Goal: Transaction & Acquisition: Purchase product/service

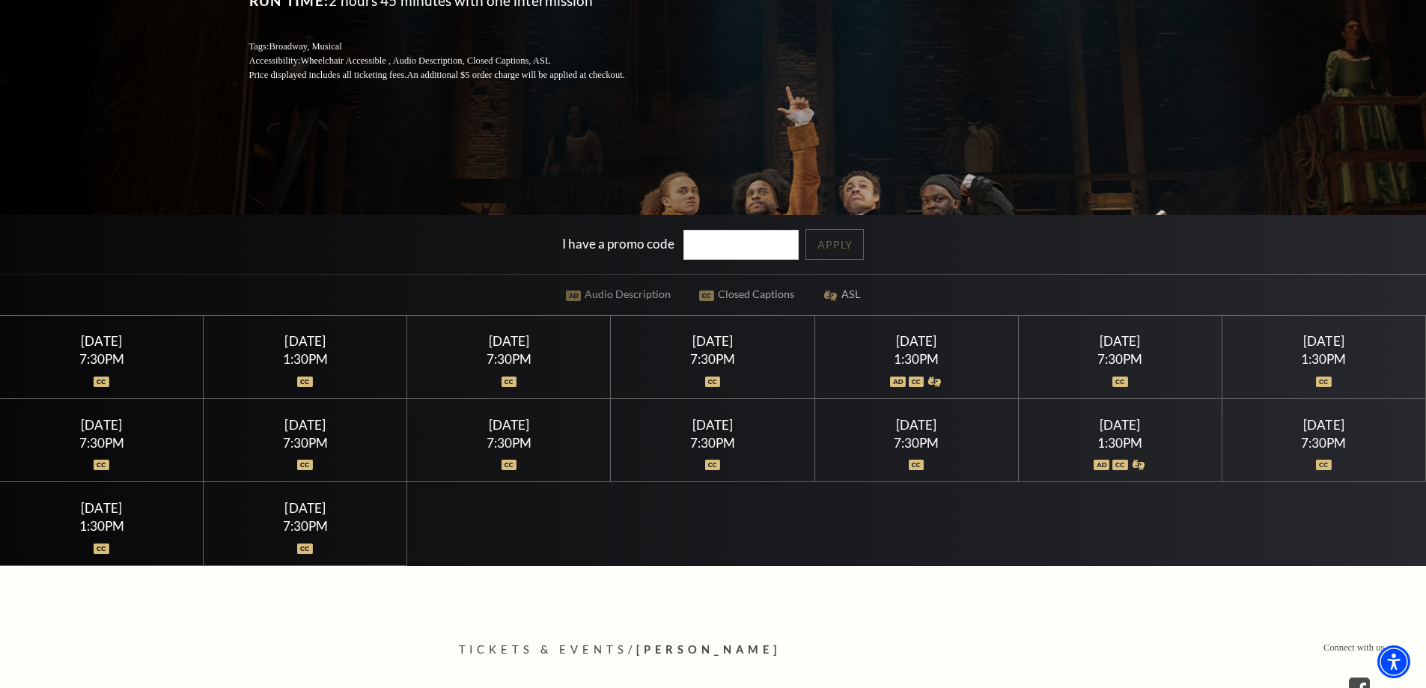
scroll to position [299, 0]
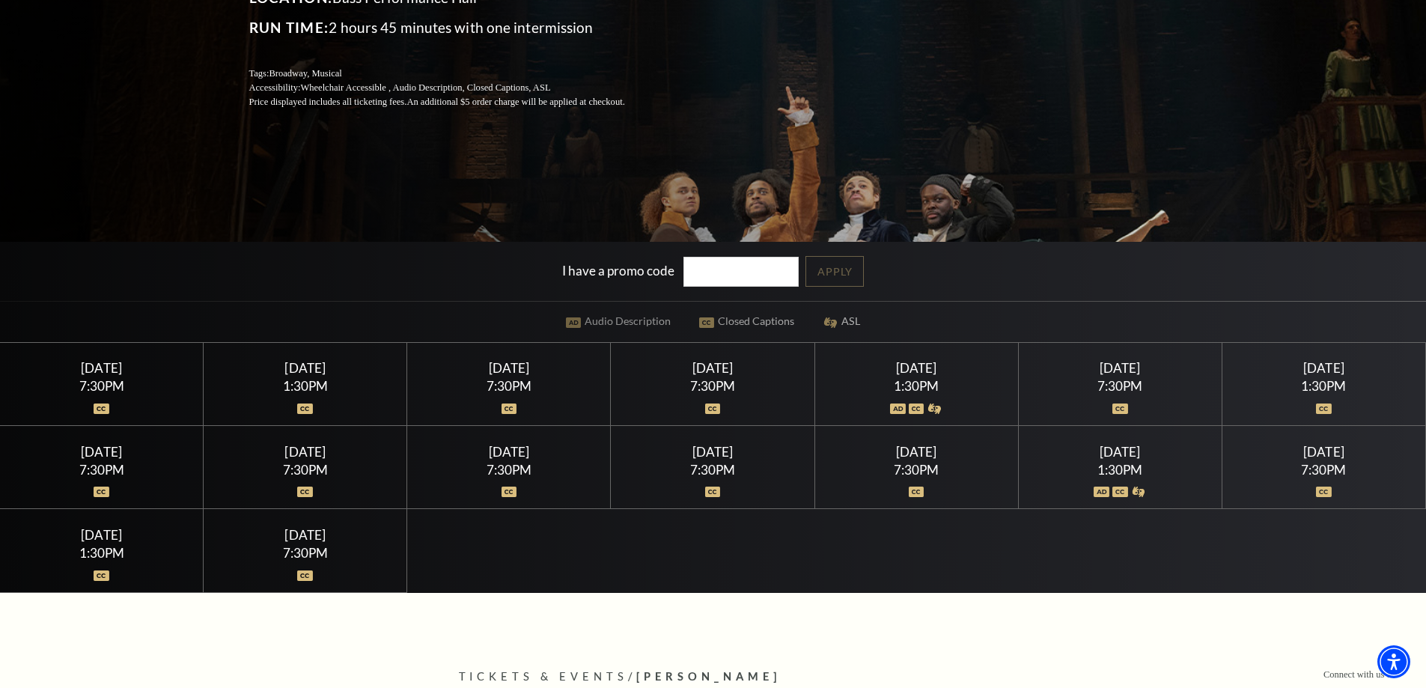
click at [320, 373] on div "[DATE]" at bounding box center [306, 368] width 168 height 16
click at [299, 392] on div "1:30PM" at bounding box center [306, 386] width 168 height 13
click at [296, 410] on div "[DATE] 1:30PM" at bounding box center [306, 384] width 204 height 83
click at [302, 383] on div "1:30PM" at bounding box center [306, 386] width 168 height 13
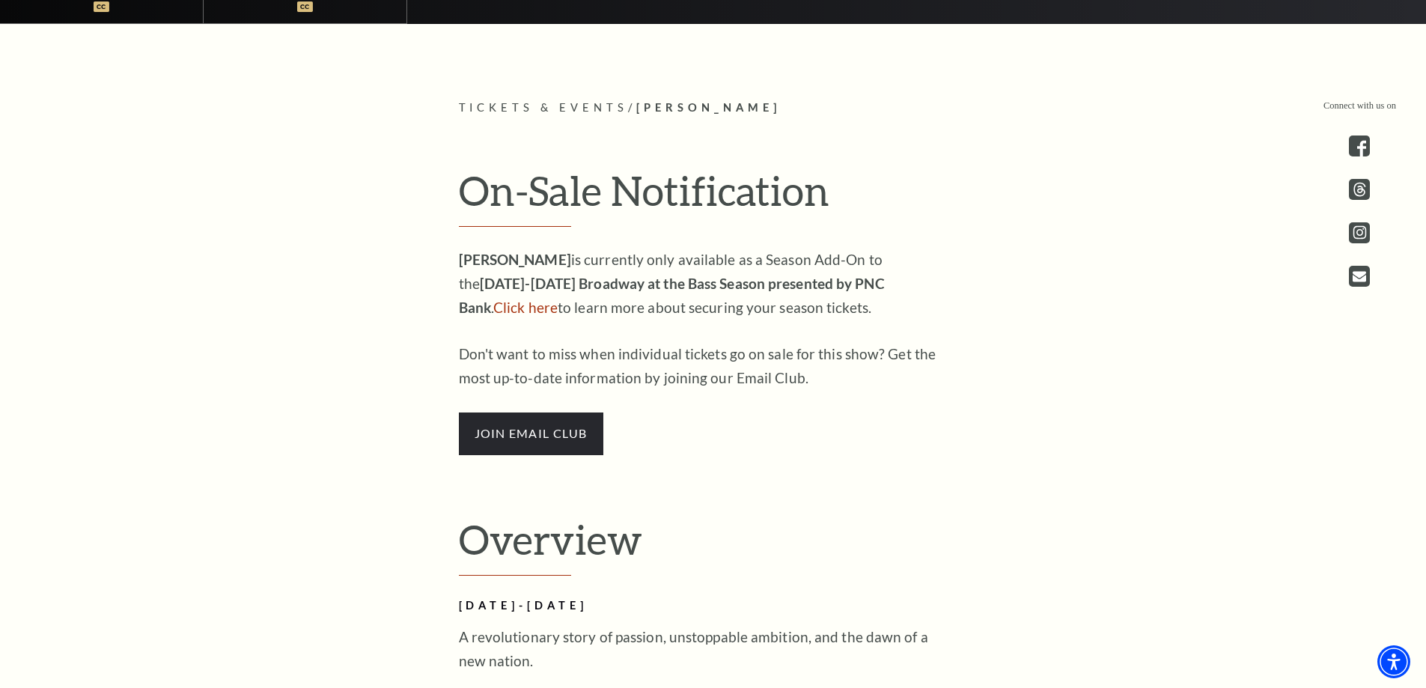
scroll to position [898, 0]
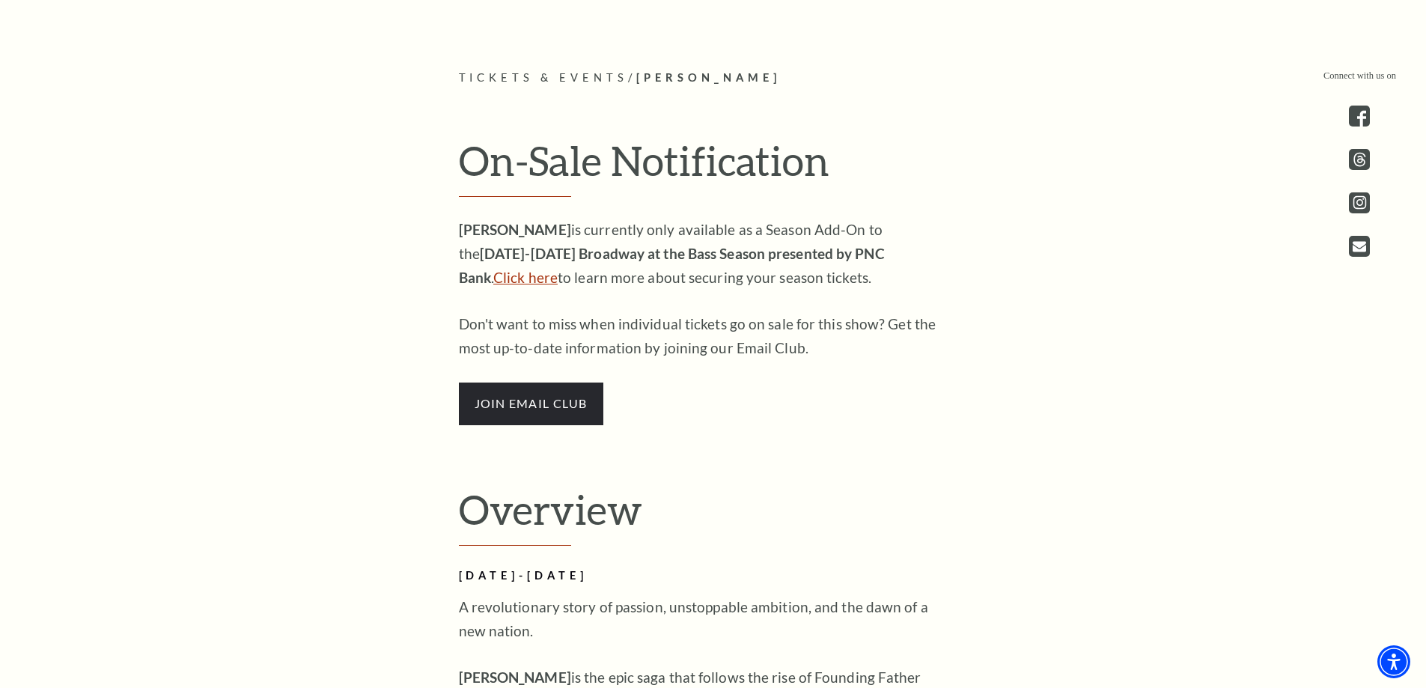
click at [558, 269] on link "Click here" at bounding box center [525, 277] width 64 height 17
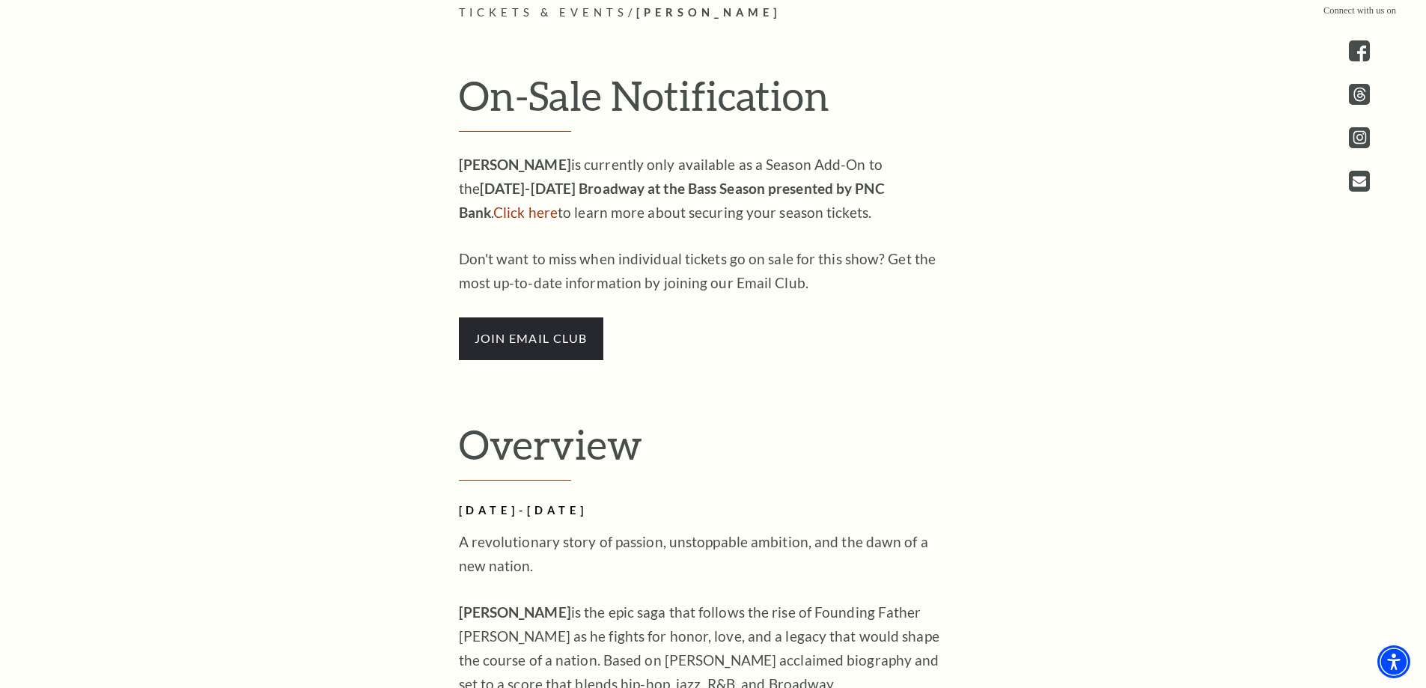
scroll to position [1123, 0]
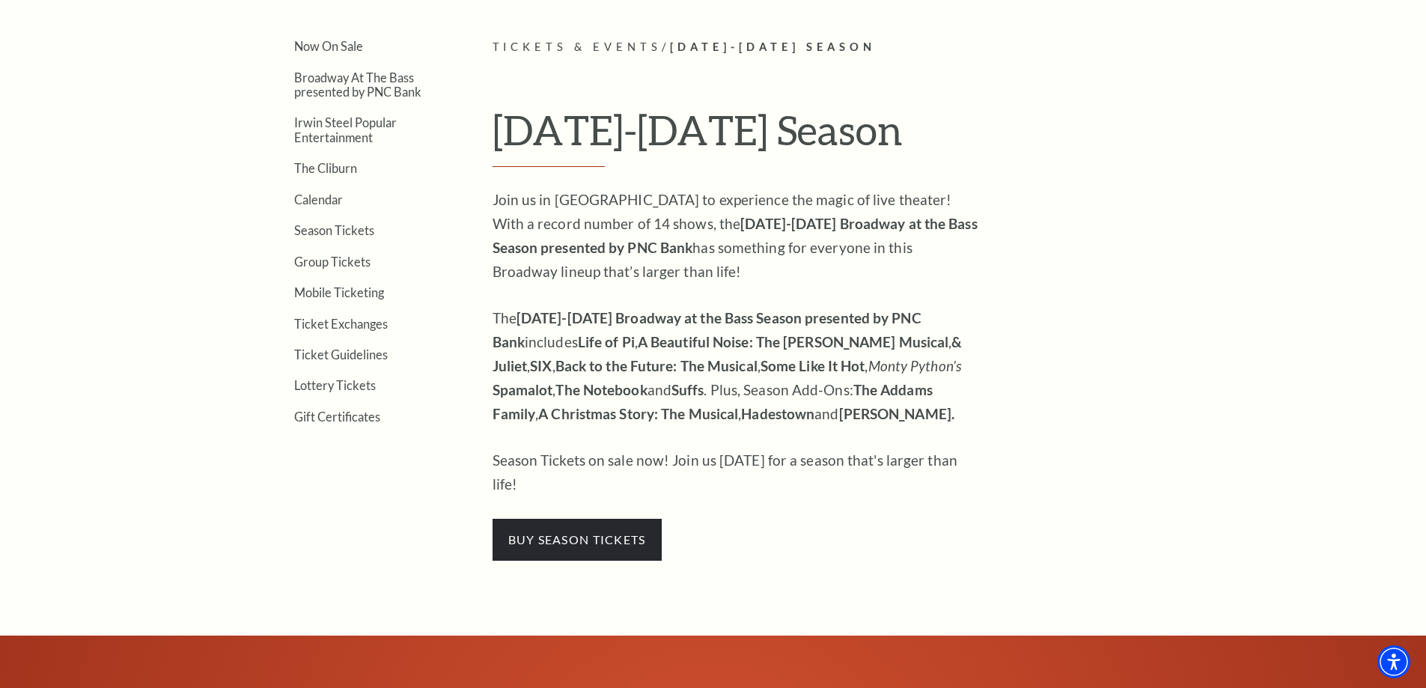
scroll to position [449, 0]
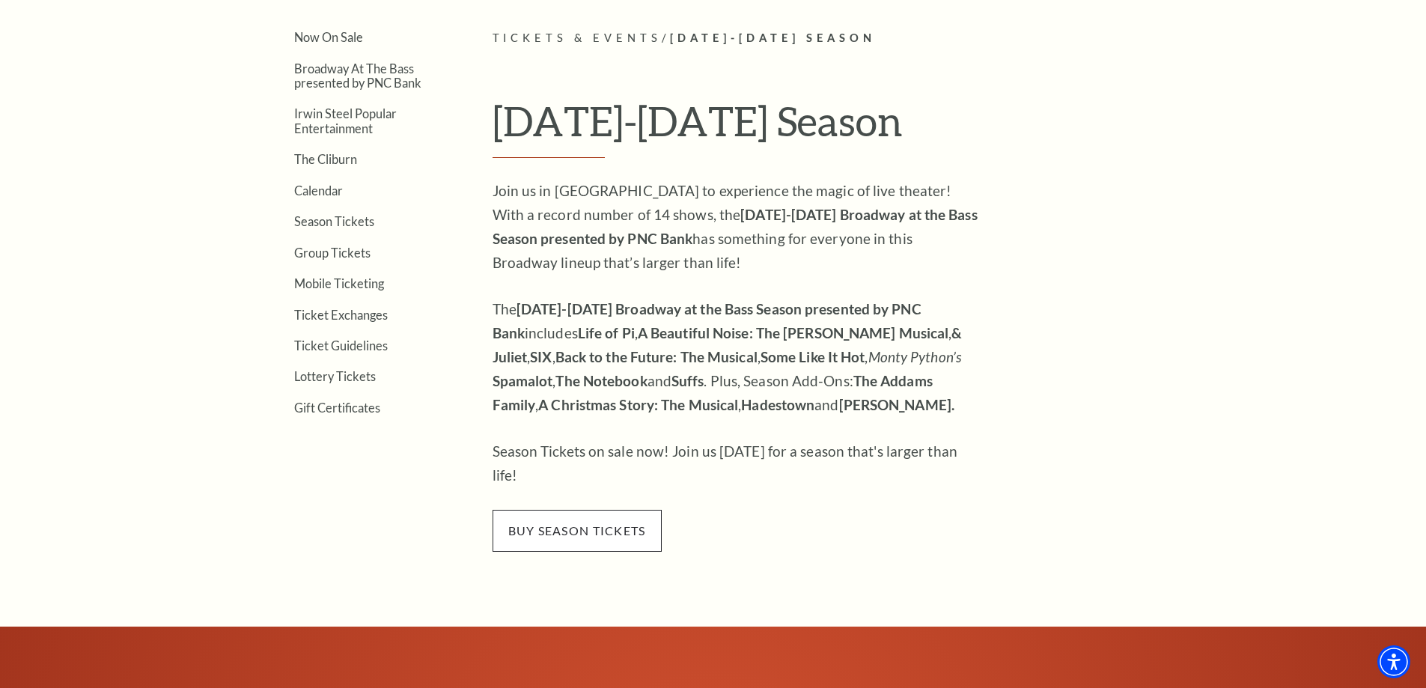
click at [603, 511] on span "buy season tickets" at bounding box center [577, 531] width 169 height 42
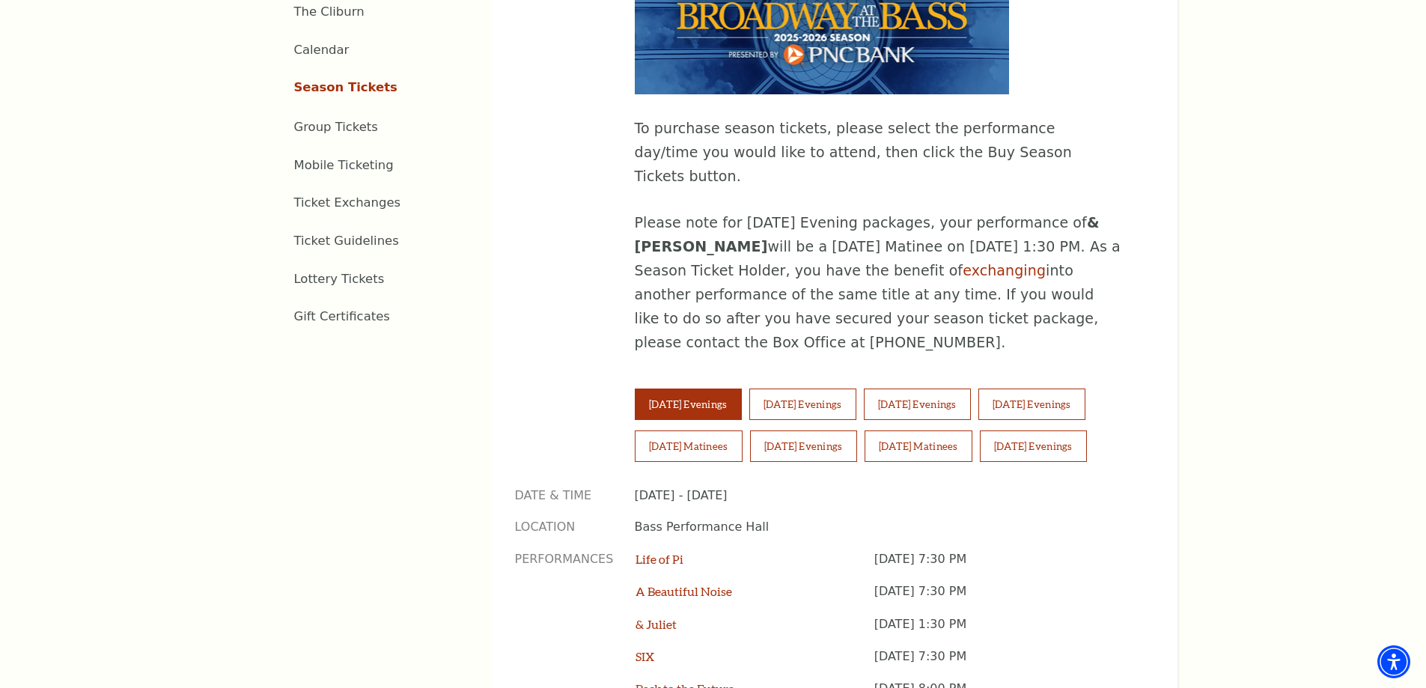
scroll to position [1048, 0]
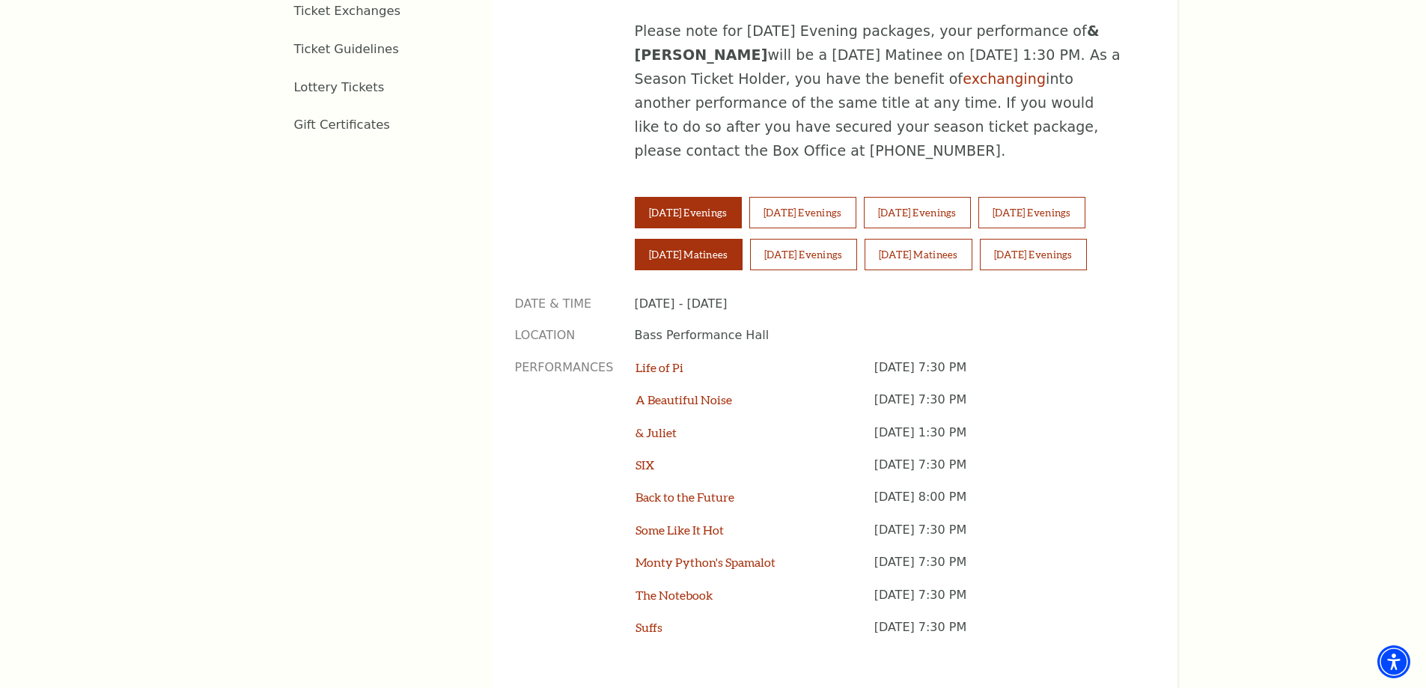
click at [725, 239] on button "Saturday Matinees" at bounding box center [689, 254] width 108 height 31
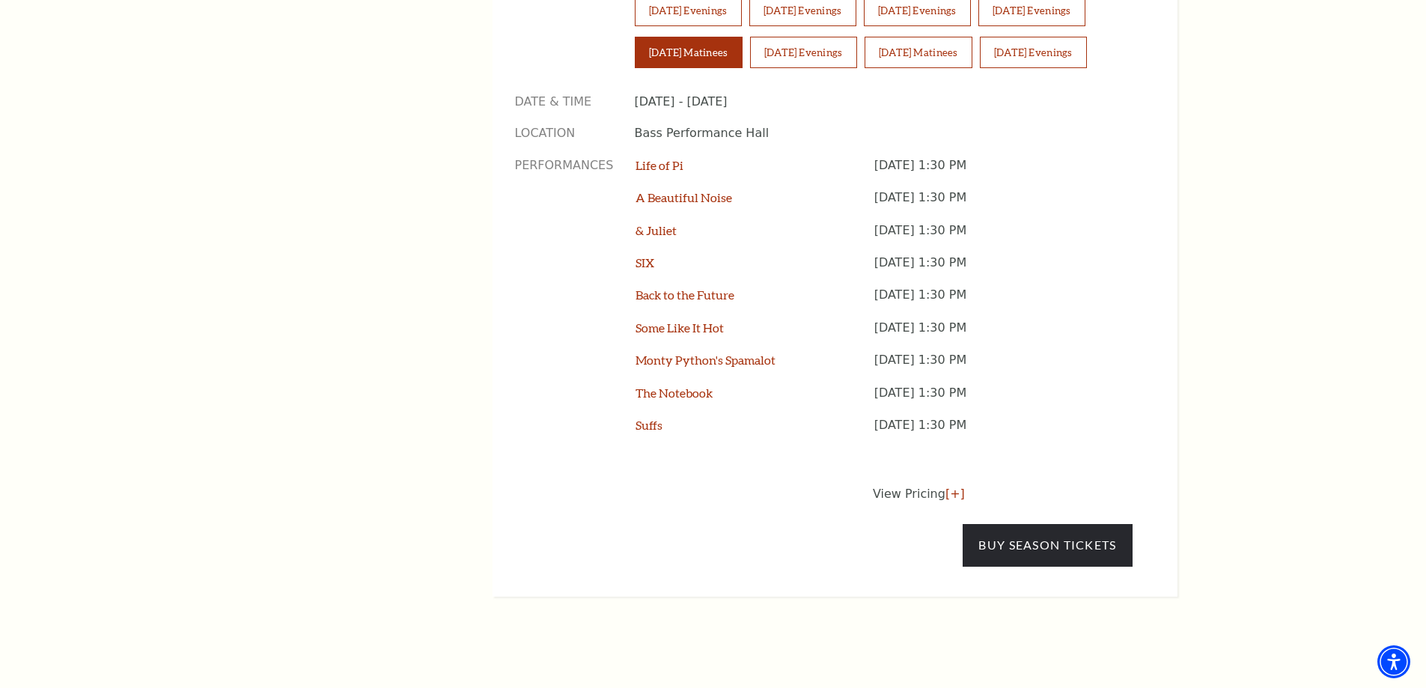
scroll to position [1273, 0]
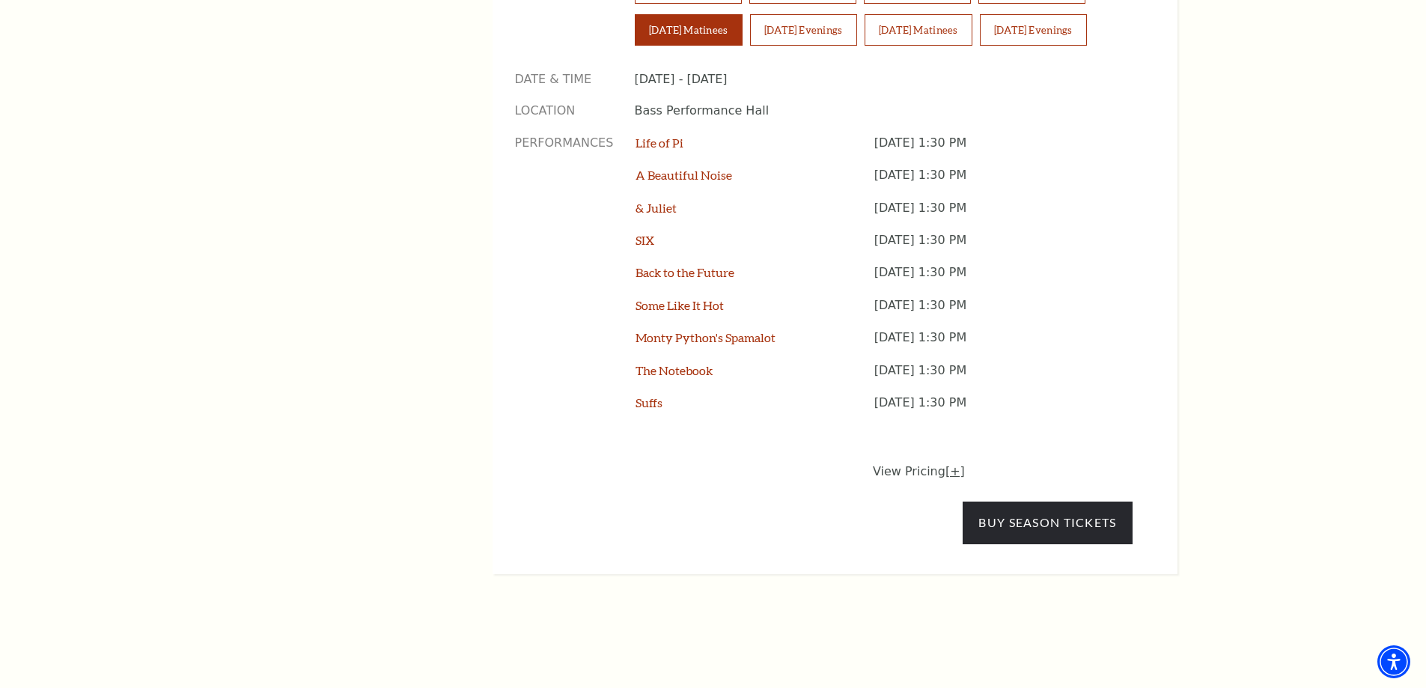
click at [953, 464] on link "[+]" at bounding box center [955, 471] width 19 height 14
